Goal: Check status: Check status

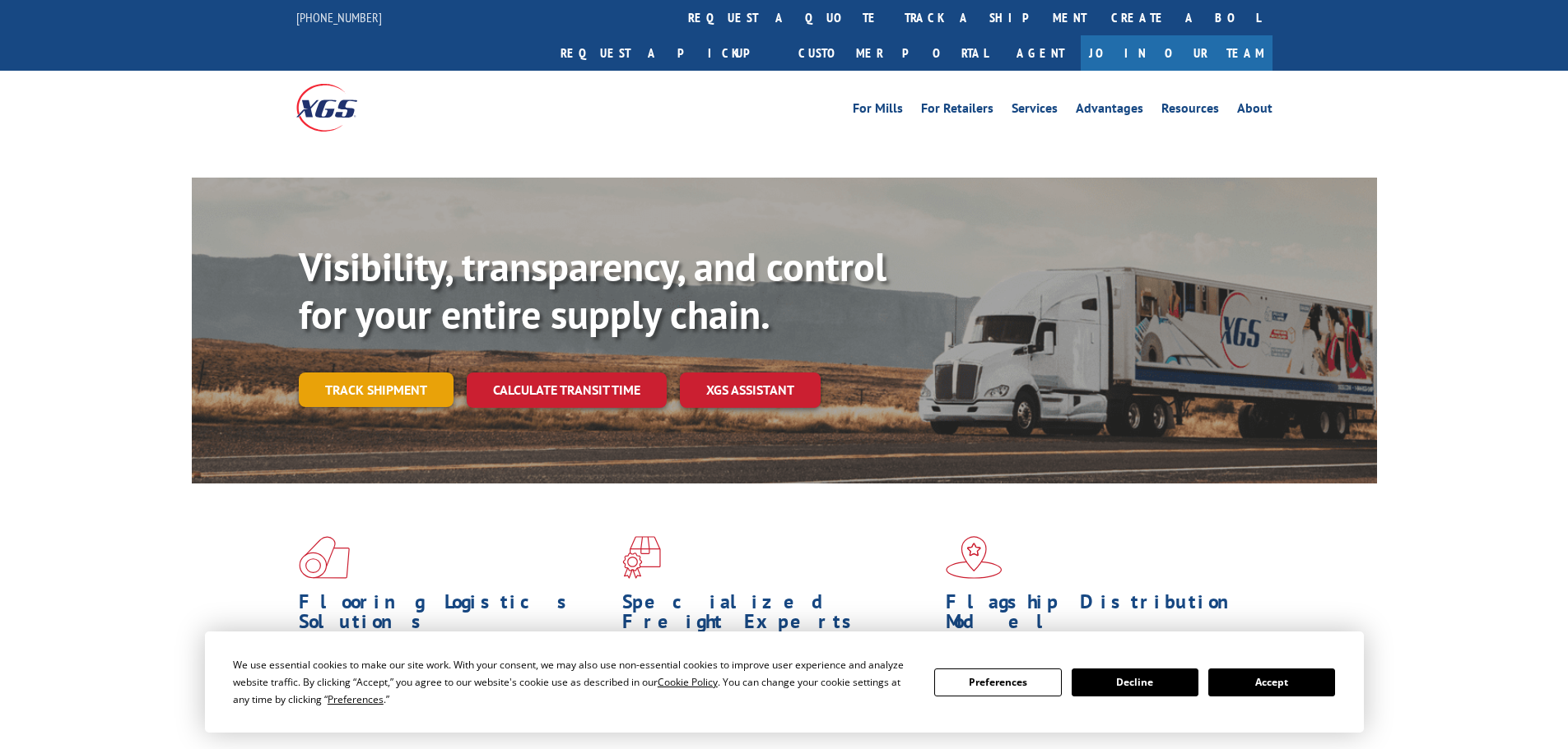
click at [369, 372] on link "Track shipment" at bounding box center [376, 389] width 155 height 34
click at [382, 361] on div "Visibility, transparency, and control for your entire supply chain. Track shipm…" at bounding box center [838, 358] width 1078 height 229
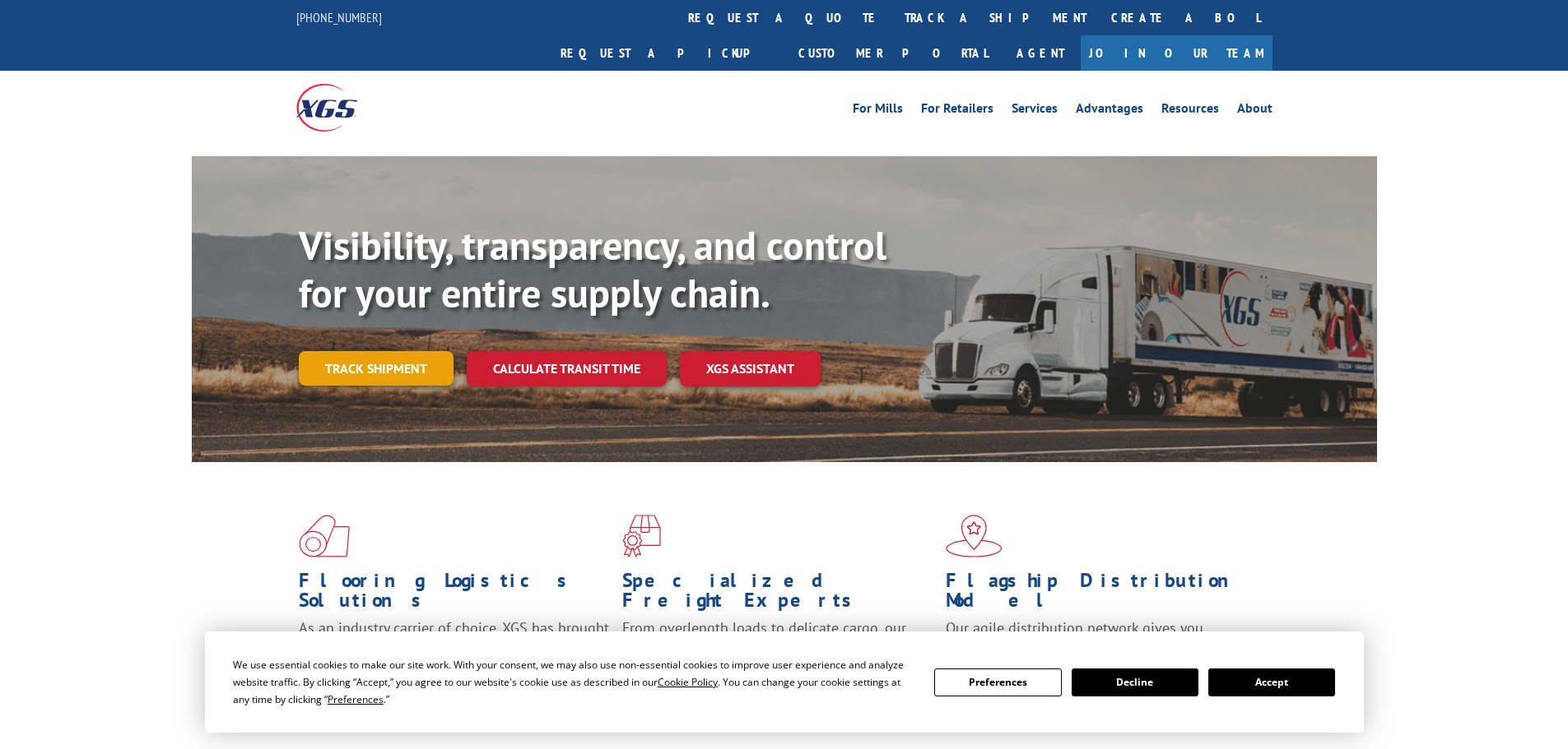
click at [381, 352] on link "Track shipment" at bounding box center [376, 369] width 155 height 34
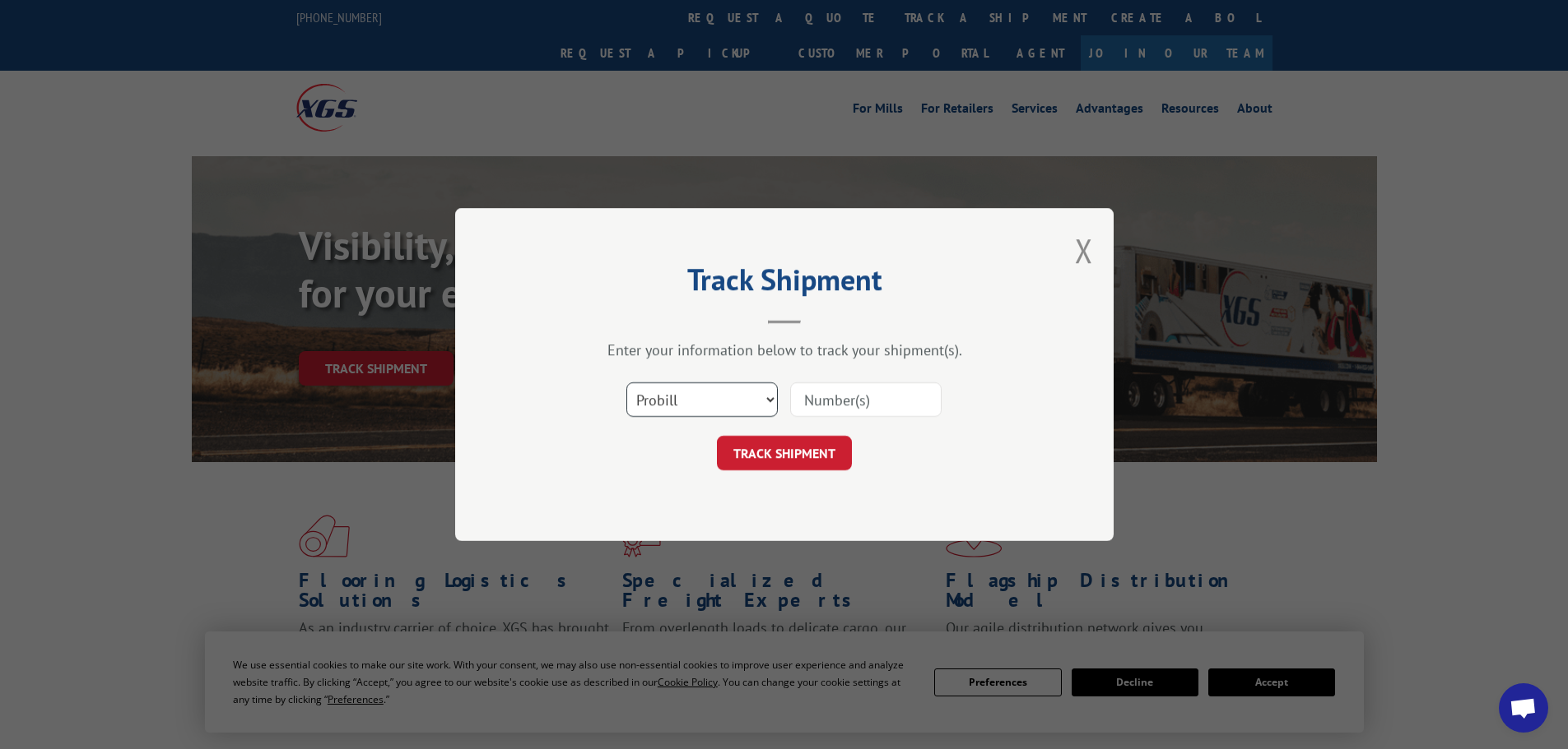
click at [653, 398] on select "Select category... Probill BOL PO" at bounding box center [702, 399] width 151 height 34
select select "bol"
click at [626, 382] on select "Select category... Probill BOL PO" at bounding box center [702, 399] width 151 height 34
click at [811, 400] on input at bounding box center [865, 399] width 151 height 34
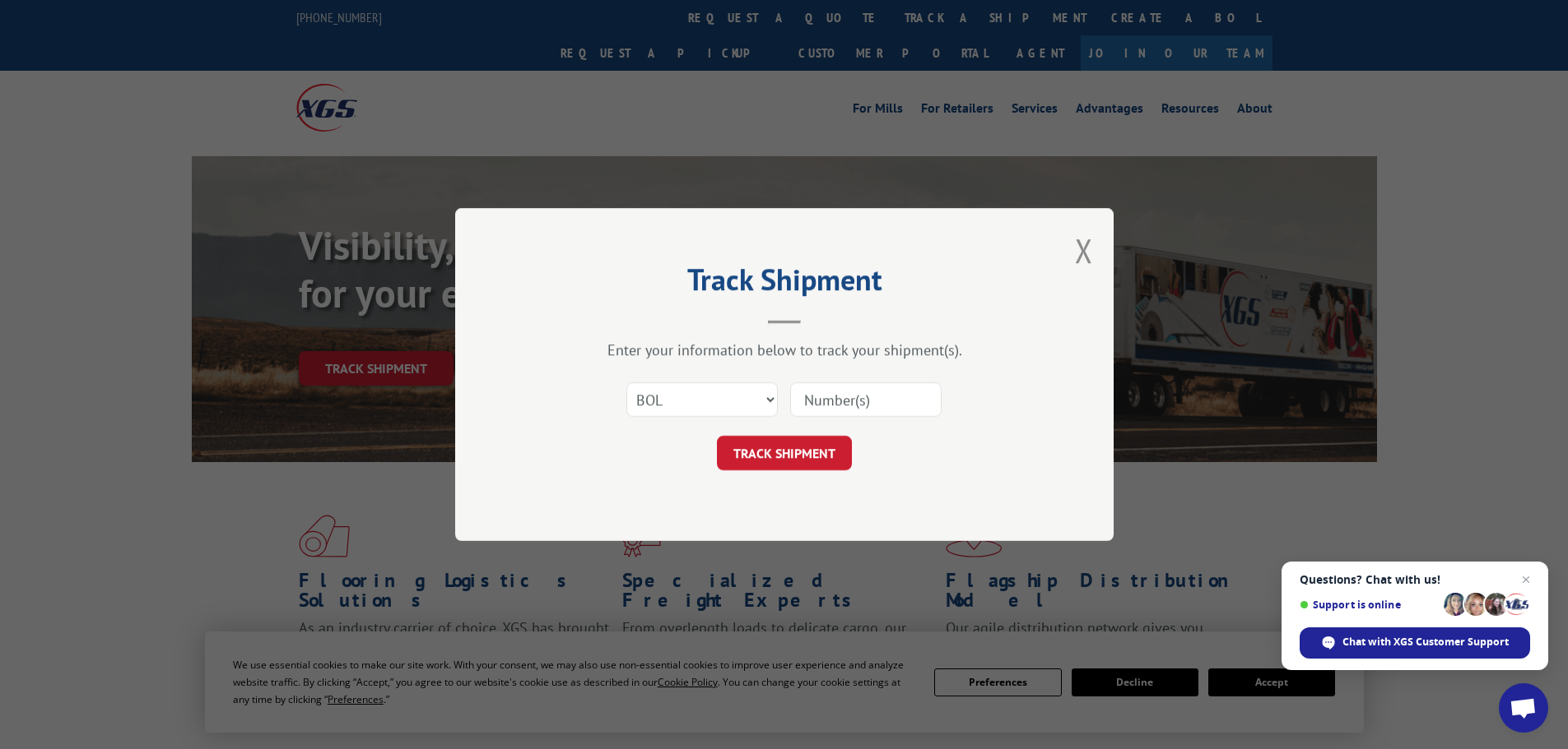
paste input "5522252"
type input "5522252"
click at [814, 451] on button "TRACK SHIPMENT" at bounding box center [784, 453] width 135 height 34
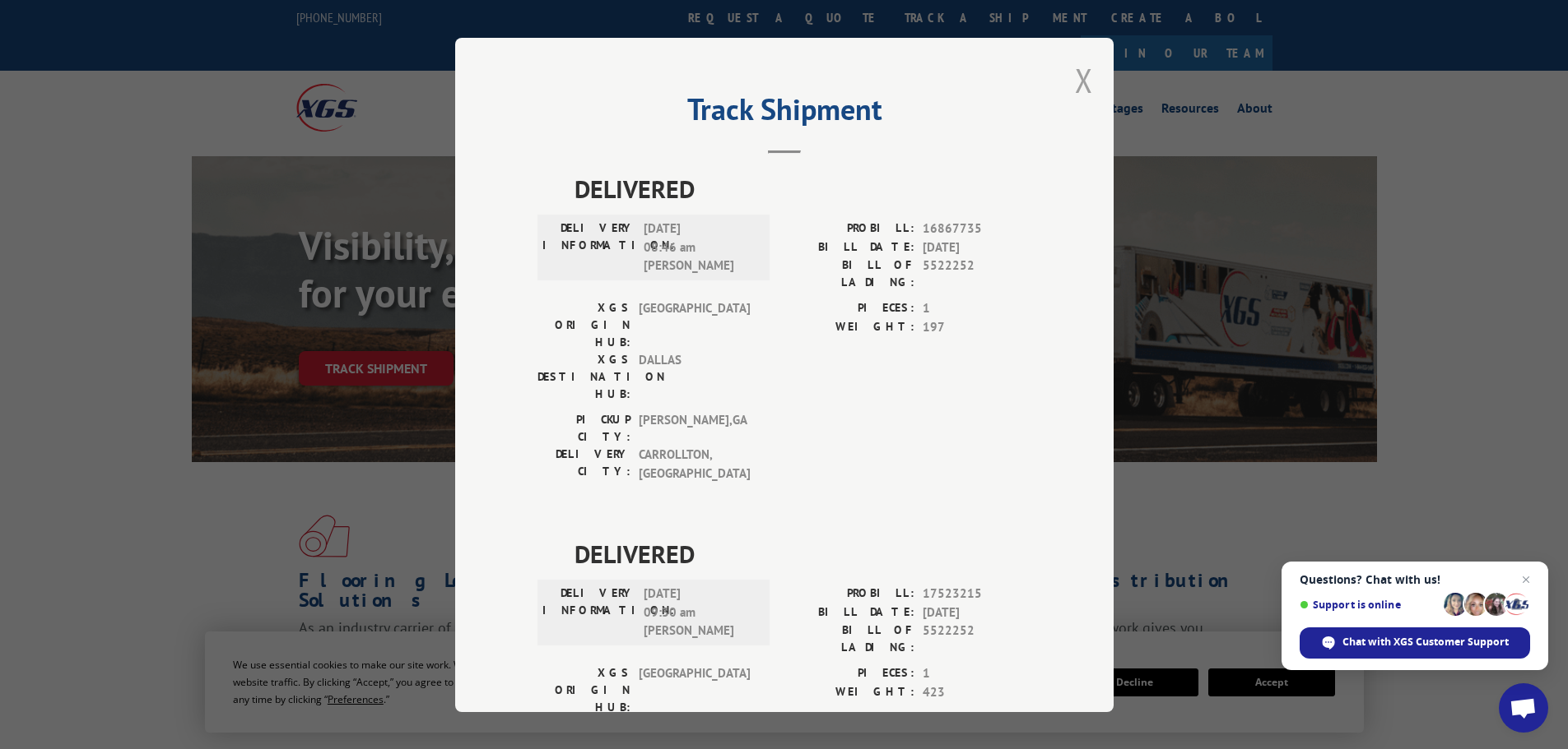
click at [1080, 82] on button "Close modal" at bounding box center [1084, 80] width 18 height 43
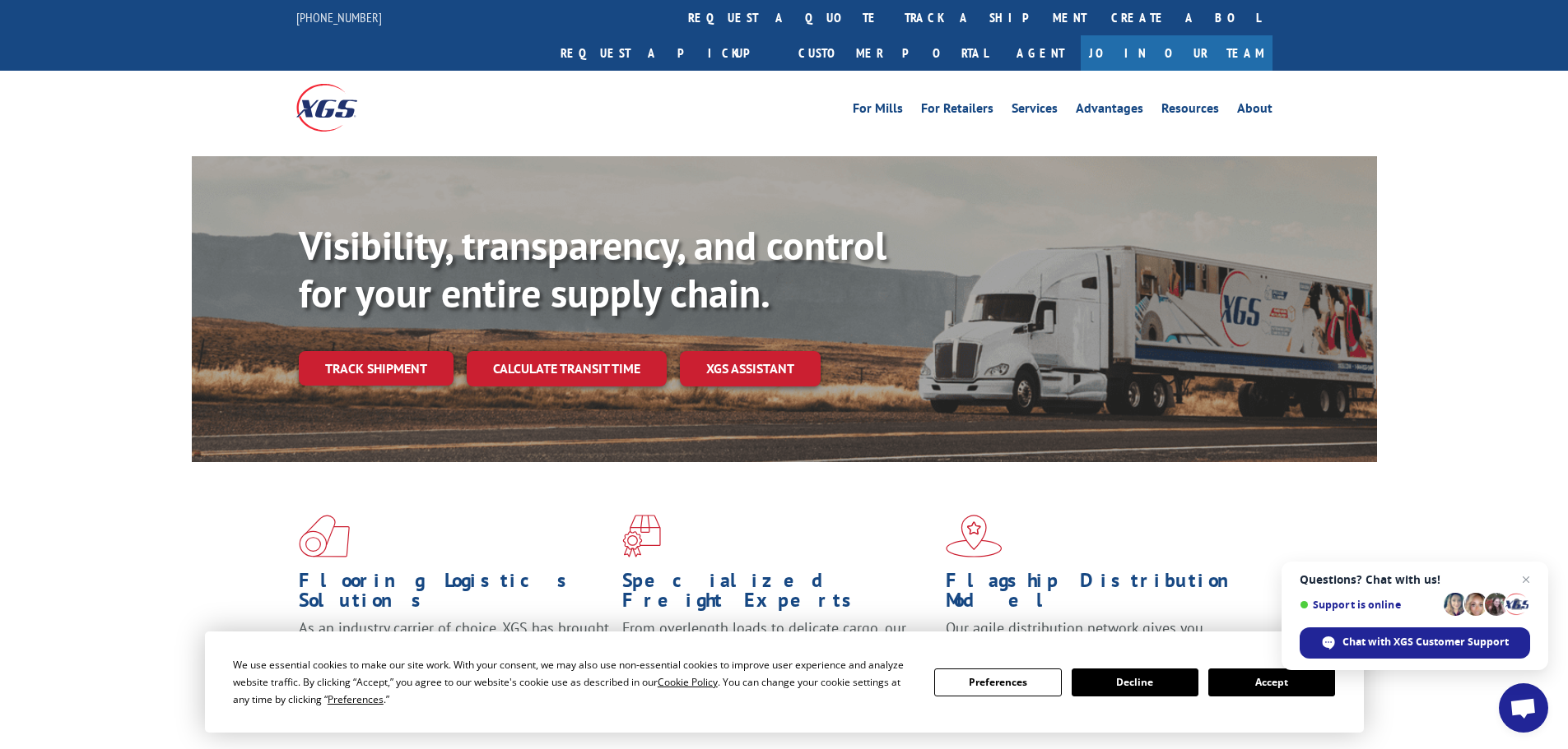
drag, startPoint x: 372, startPoint y: 331, endPoint x: 375, endPoint y: 339, distance: 8.5
click at [372, 352] on link "Track shipment" at bounding box center [376, 369] width 155 height 34
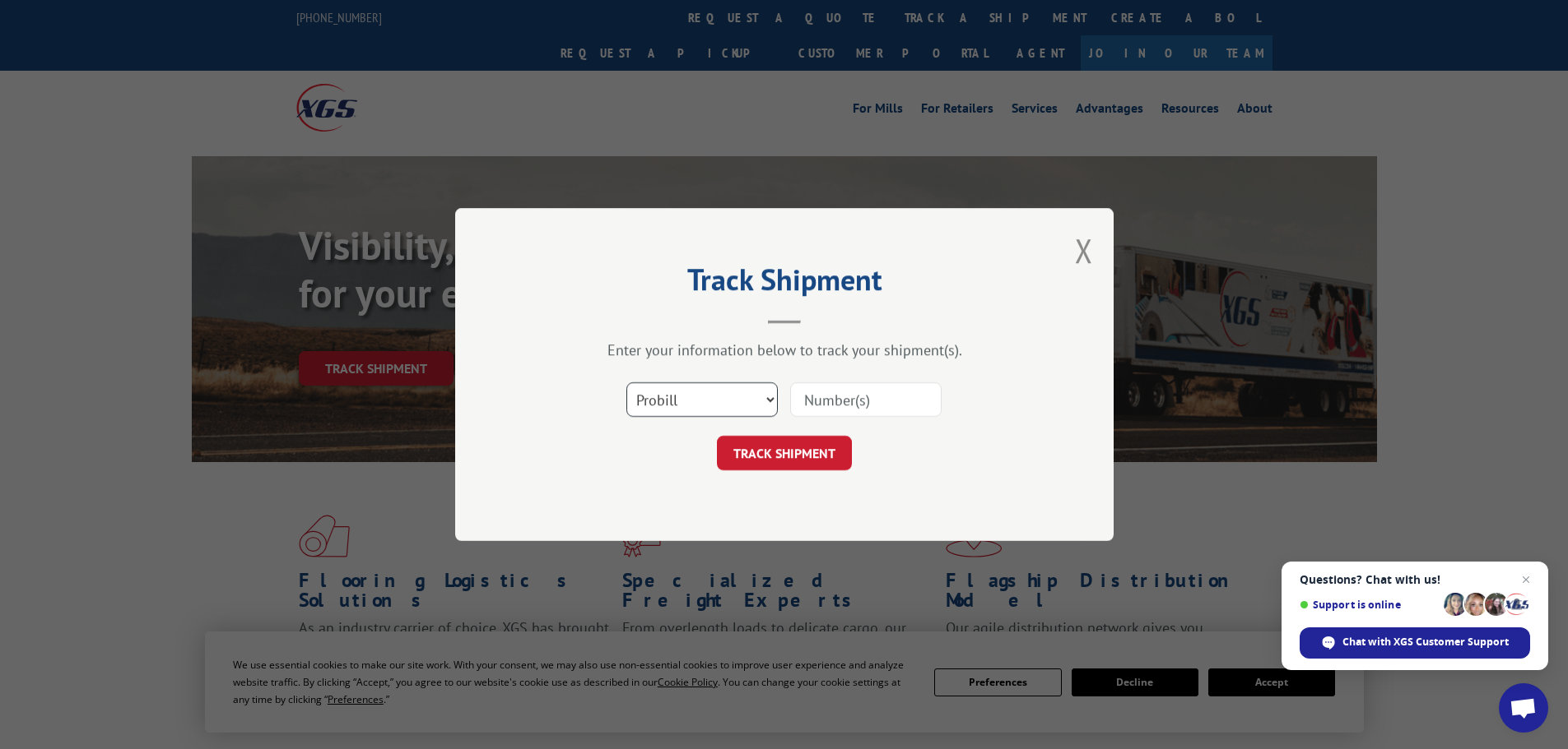
click at [635, 396] on select "Select category... Probill BOL PO" at bounding box center [702, 399] width 151 height 34
select select "bol"
click at [626, 382] on select "Select category... Probill BOL PO" at bounding box center [702, 399] width 151 height 34
click at [832, 402] on input at bounding box center [865, 399] width 151 height 34
paste input "463582"
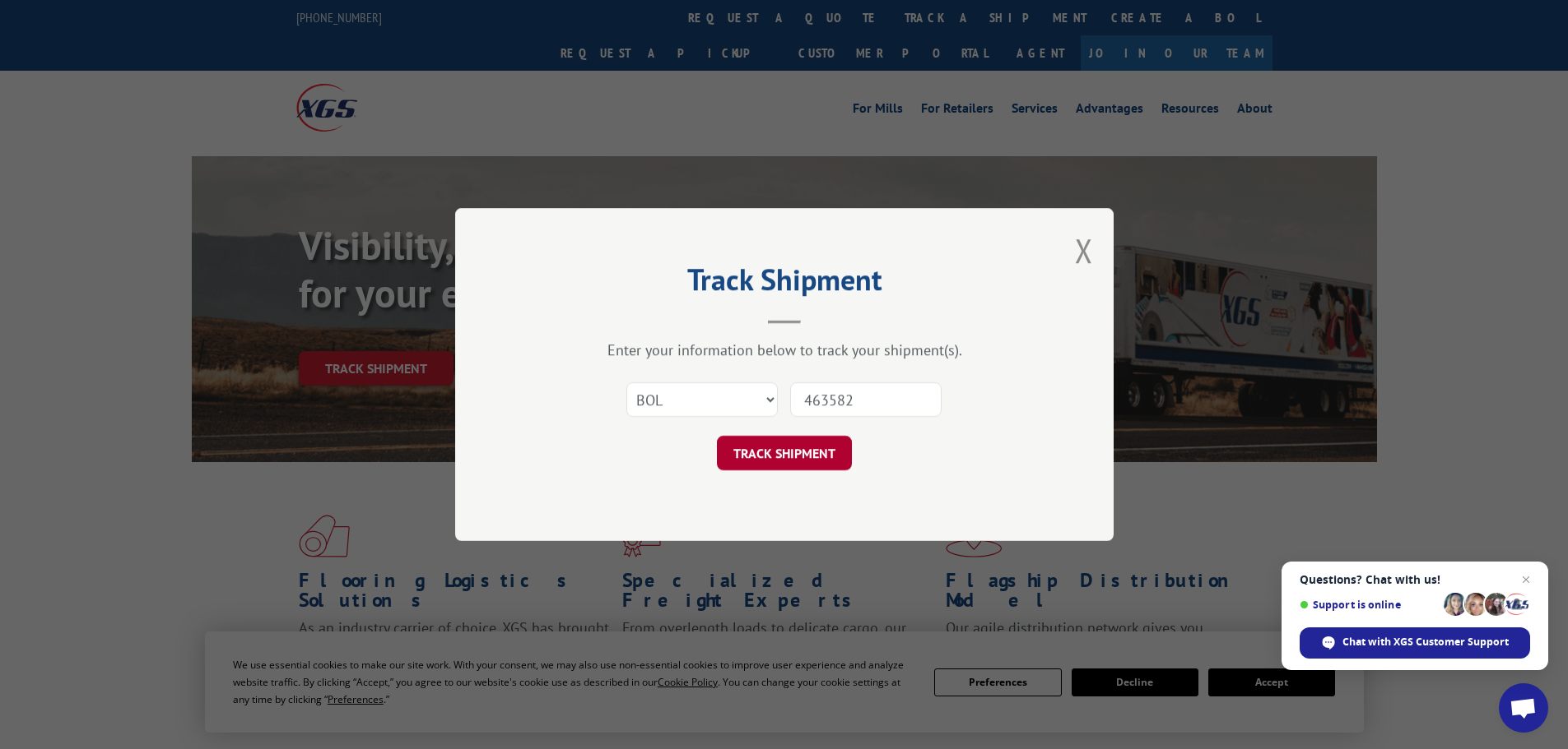
type input "463582"
click at [784, 450] on button "TRACK SHIPMENT" at bounding box center [784, 453] width 135 height 34
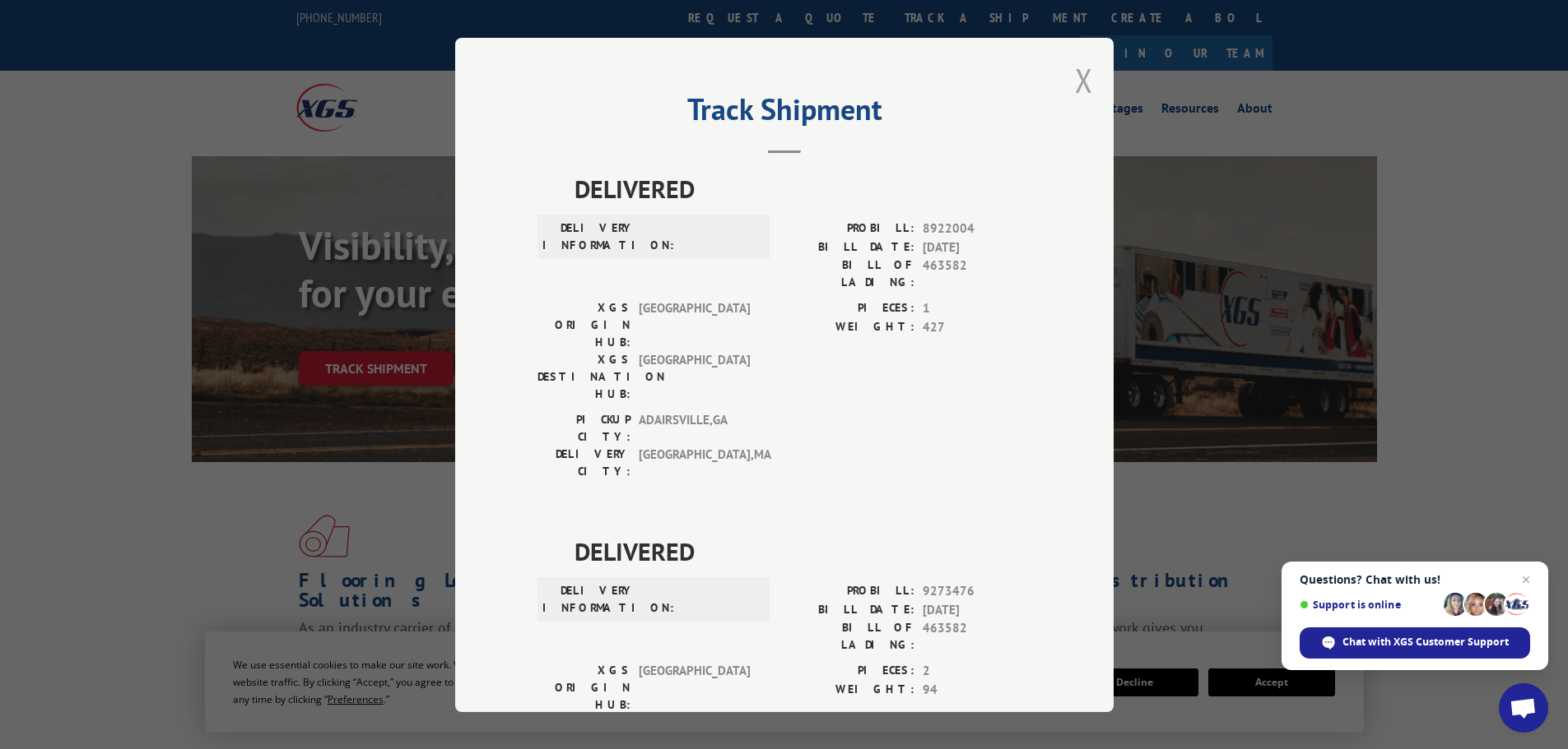
click at [1084, 72] on button "Close modal" at bounding box center [1084, 80] width 18 height 43
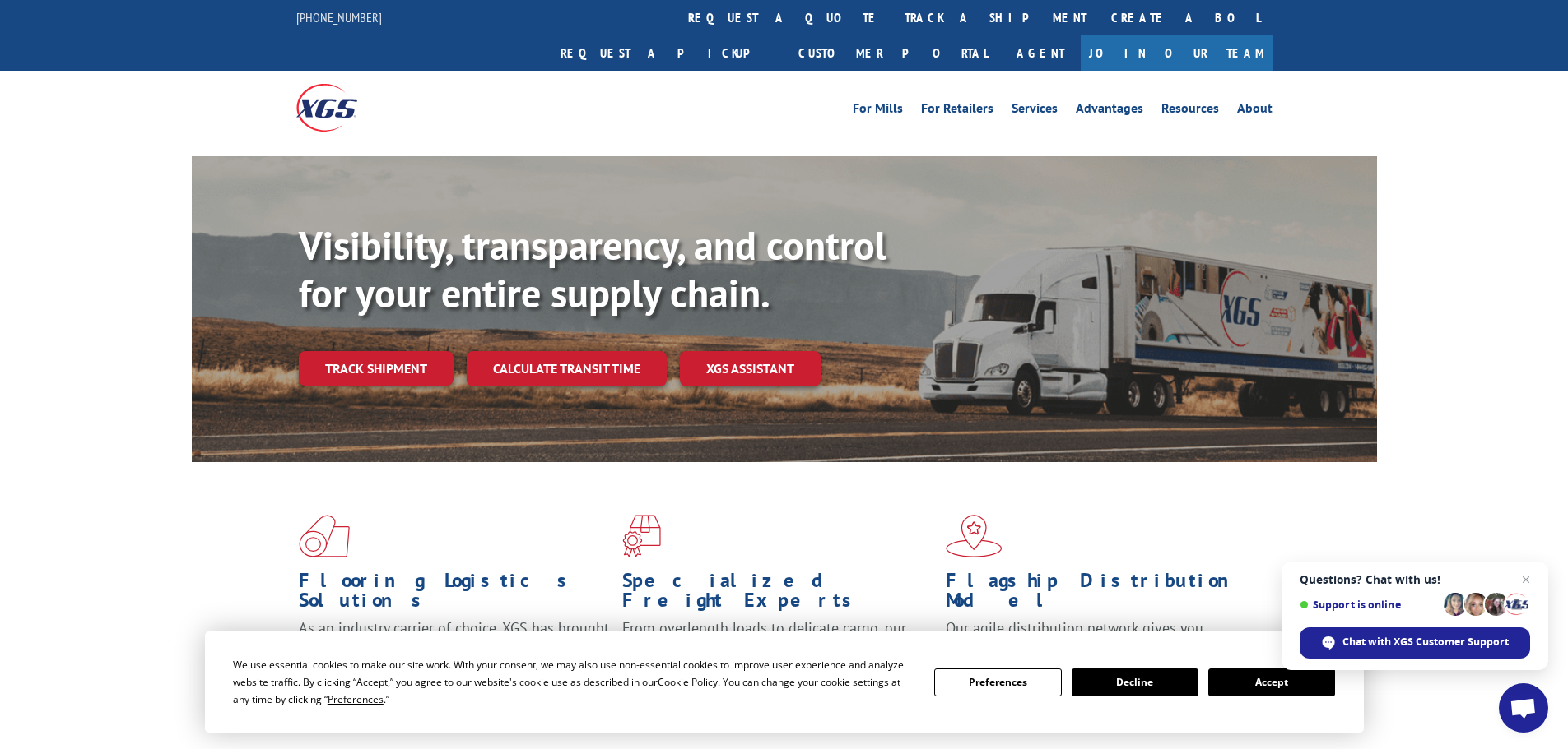
click at [347, 352] on link "Track shipment" at bounding box center [376, 369] width 155 height 34
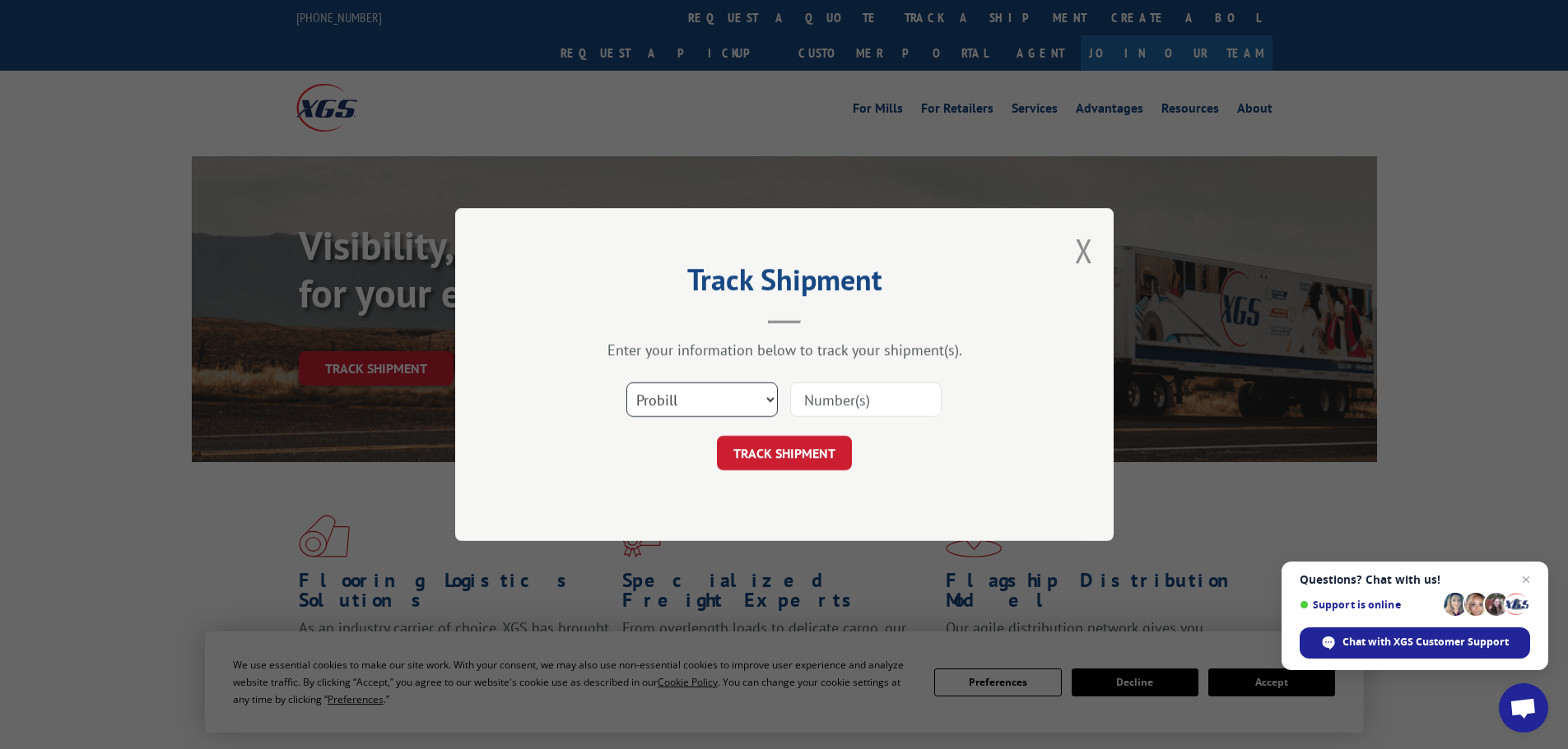
click at [689, 407] on select "Select category... Probill BOL PO" at bounding box center [702, 399] width 151 height 34
select select "bol"
click at [626, 382] on select "Select category... Probill BOL PO" at bounding box center [702, 399] width 151 height 34
click at [822, 398] on input at bounding box center [865, 399] width 151 height 34
paste input "5590539"
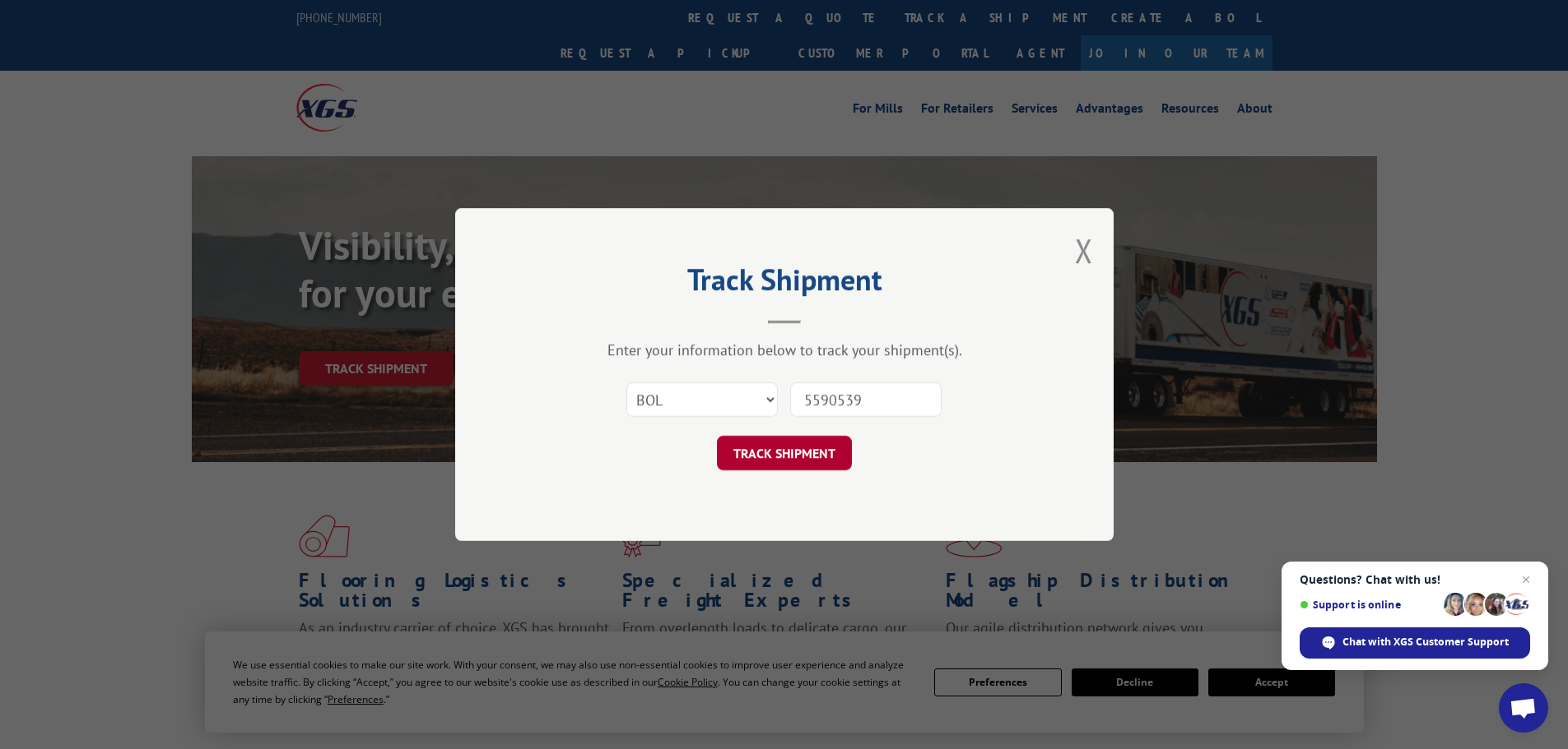
type input "5590539"
click at [779, 453] on button "TRACK SHIPMENT" at bounding box center [784, 453] width 135 height 34
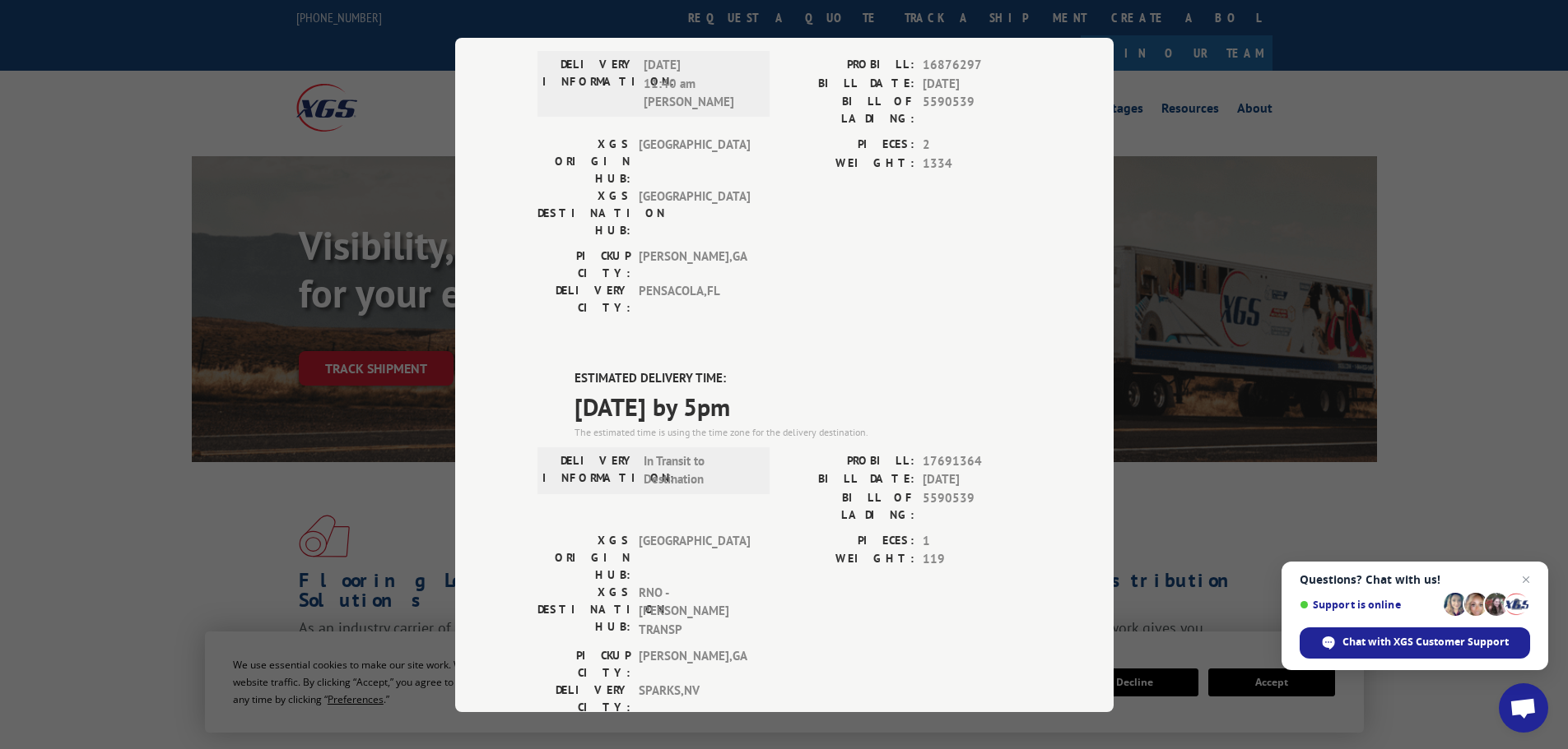
scroll to position [165, 0]
